Goal: Answer question/provide support

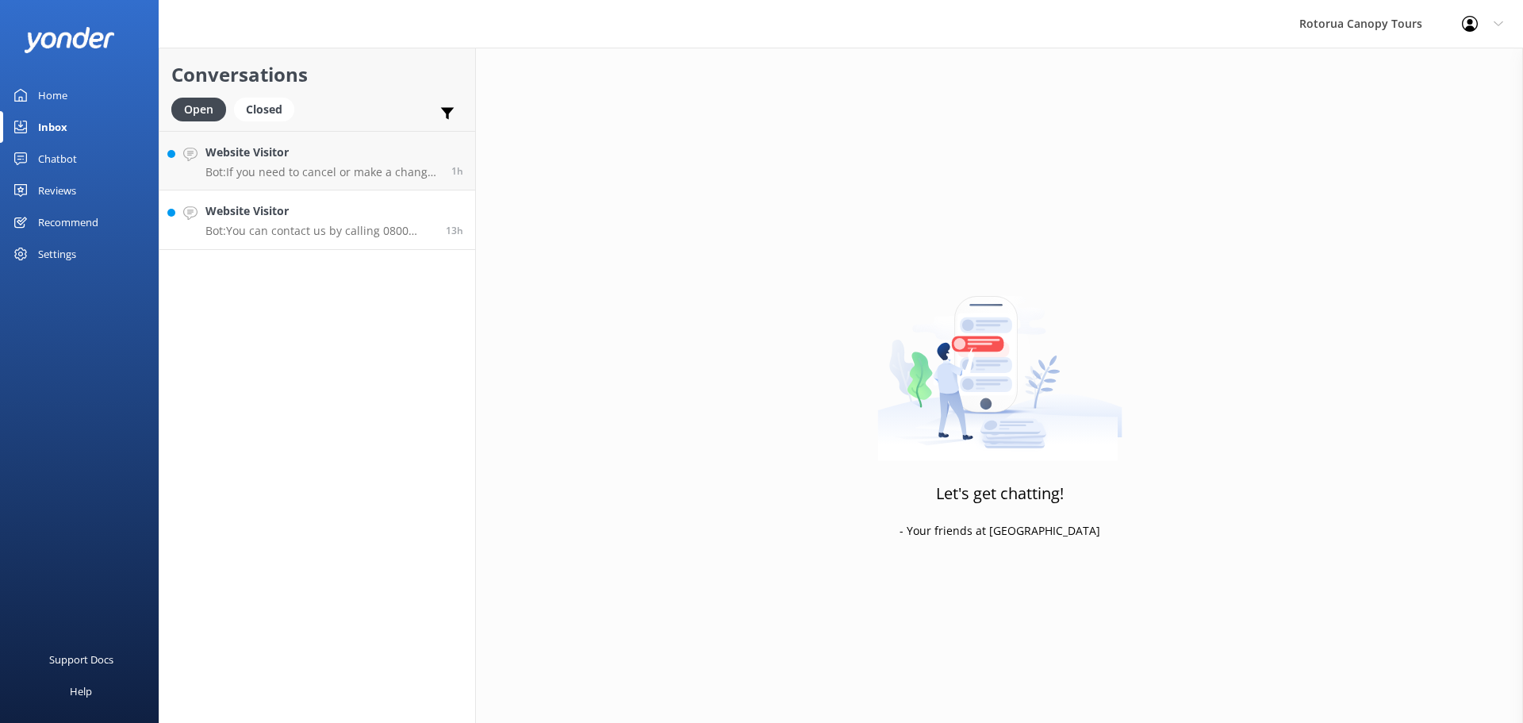
click at [297, 212] on h4 "Website Visitor" at bounding box center [319, 210] width 228 height 17
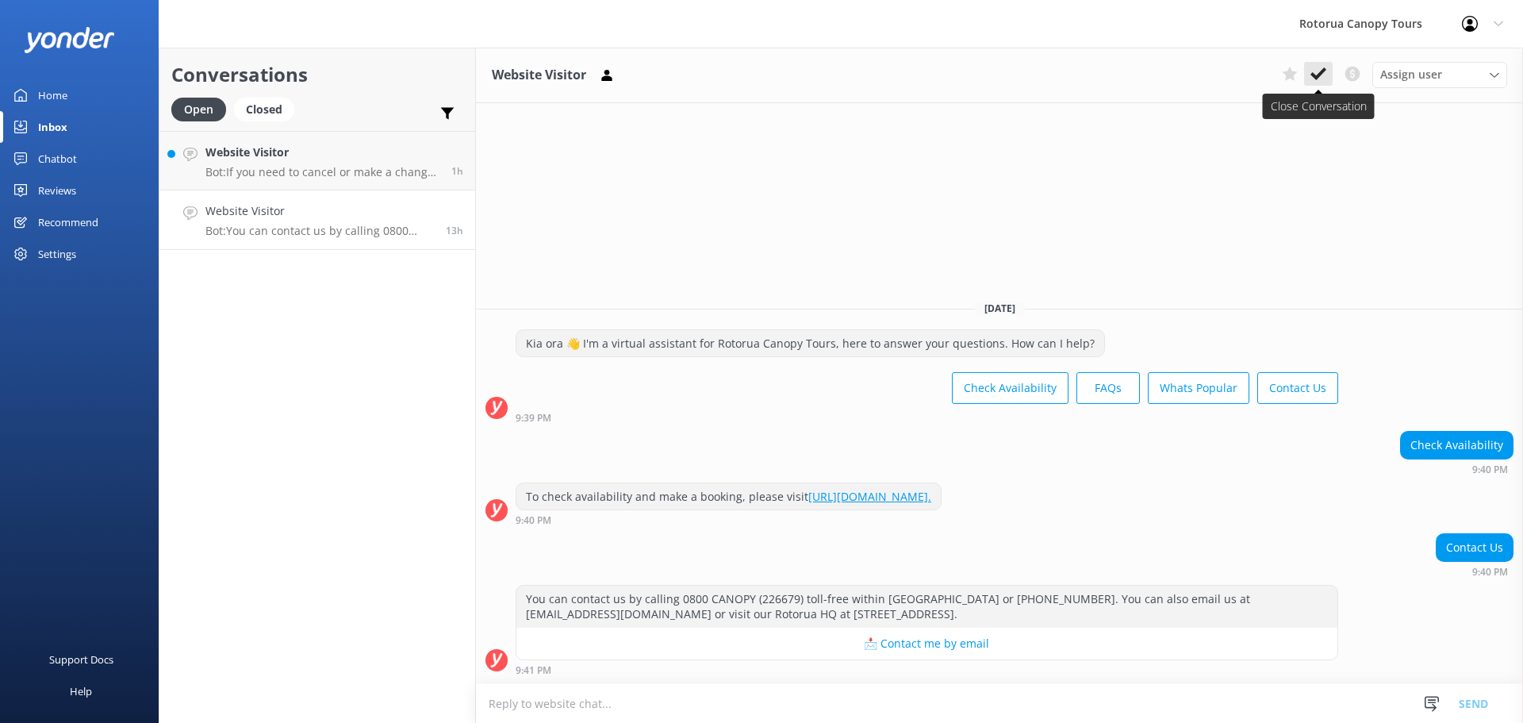
click at [1320, 81] on icon at bounding box center [1319, 74] width 16 height 16
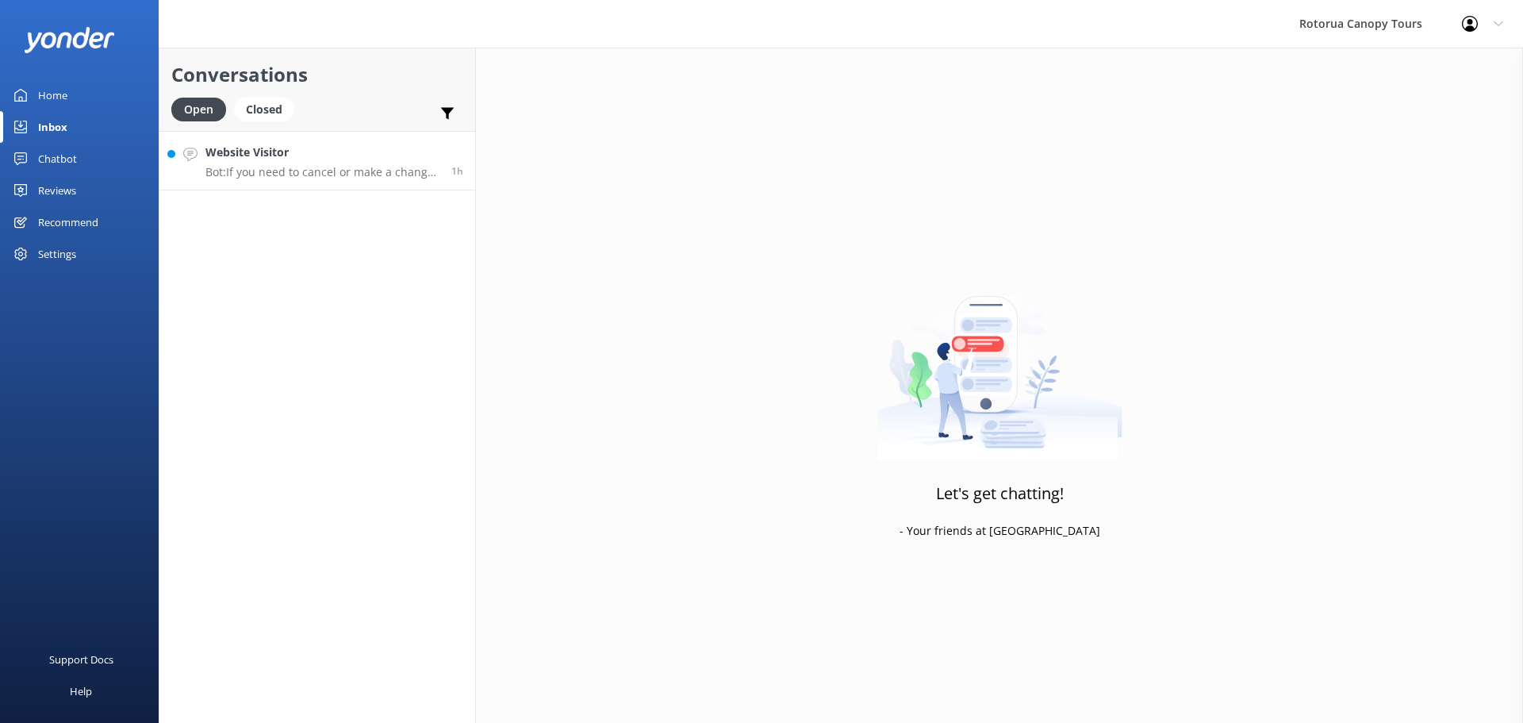
click at [368, 178] on p "Bot: If you need to cancel or make a change to your booking, please email [EMAI…" at bounding box center [322, 172] width 234 height 14
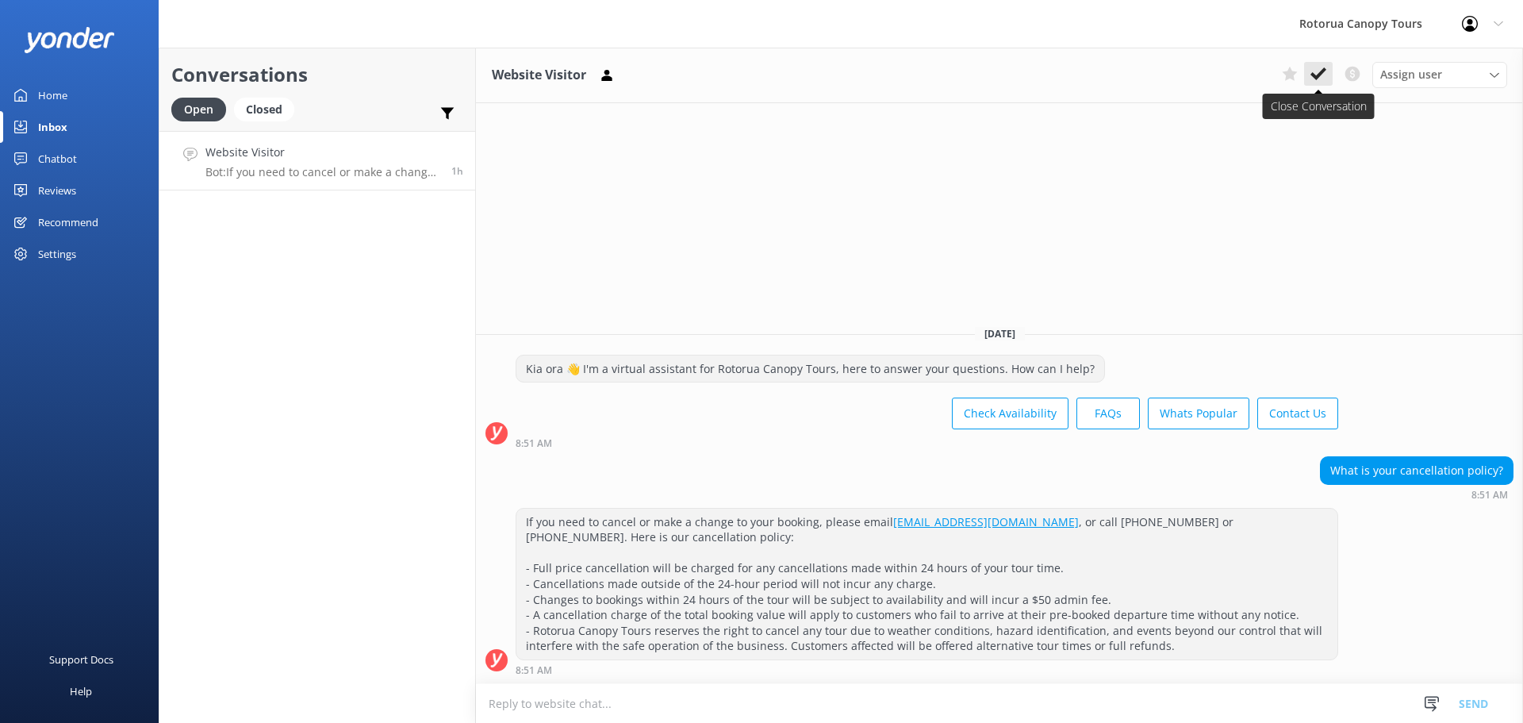
click at [1321, 74] on use at bounding box center [1319, 73] width 16 height 13
